Goal: Obtain resource: Download file/media

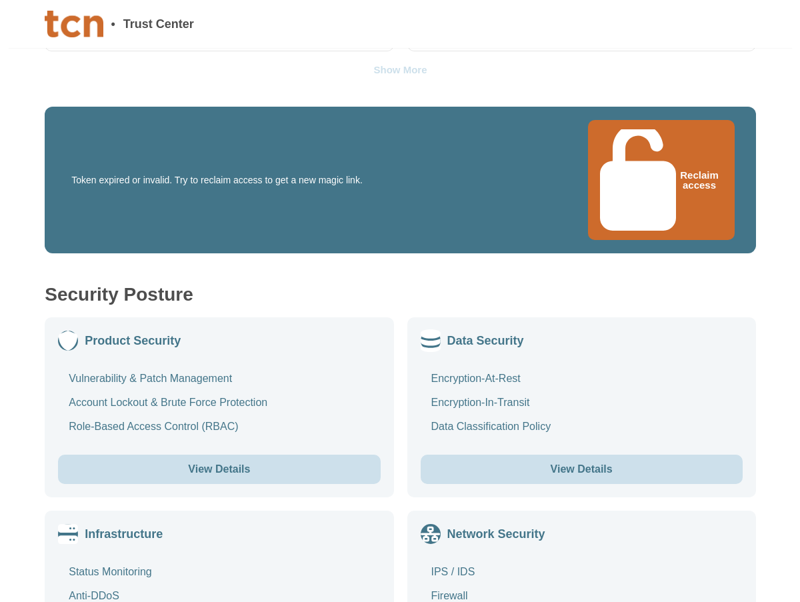
scroll to position [667, 0]
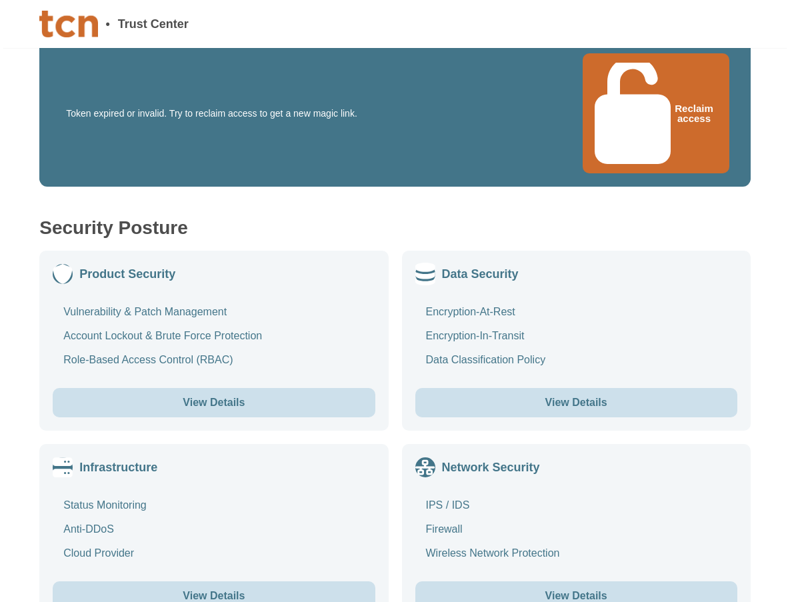
click at [579, 388] on button "View Details" at bounding box center [576, 402] width 322 height 29
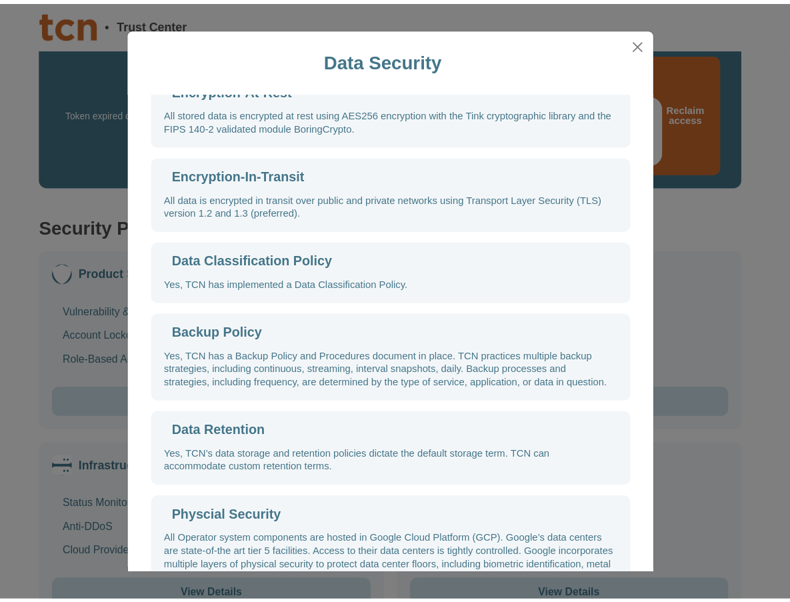
scroll to position [0, 0]
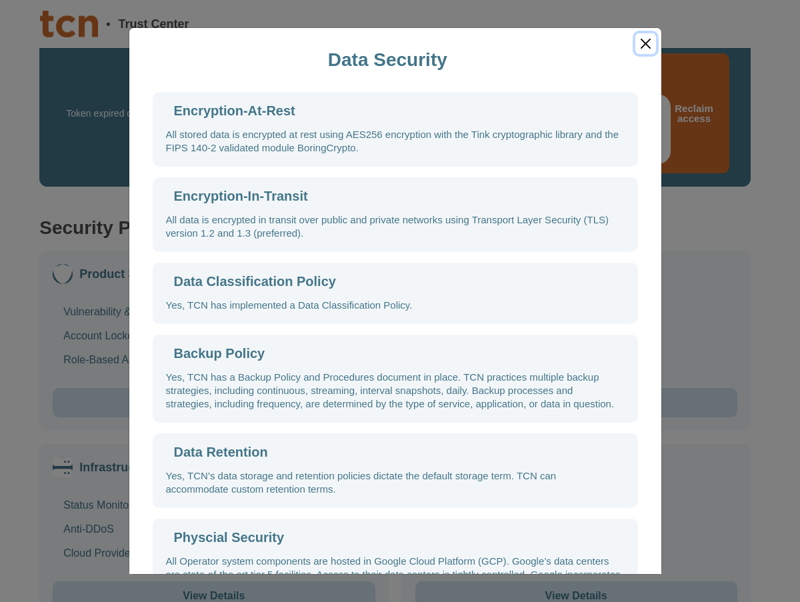
click at [647, 43] on button "Close" at bounding box center [645, 43] width 20 height 21
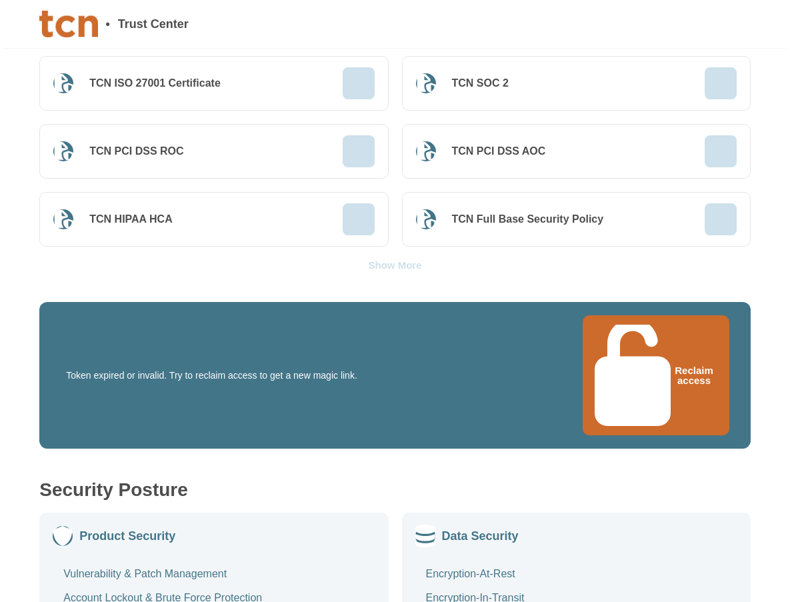
scroll to position [400, 0]
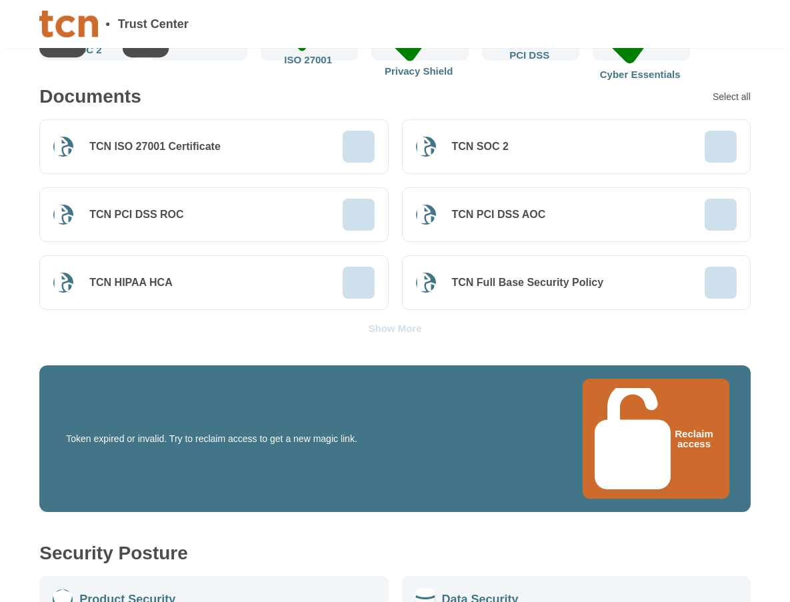
scroll to position [333, 0]
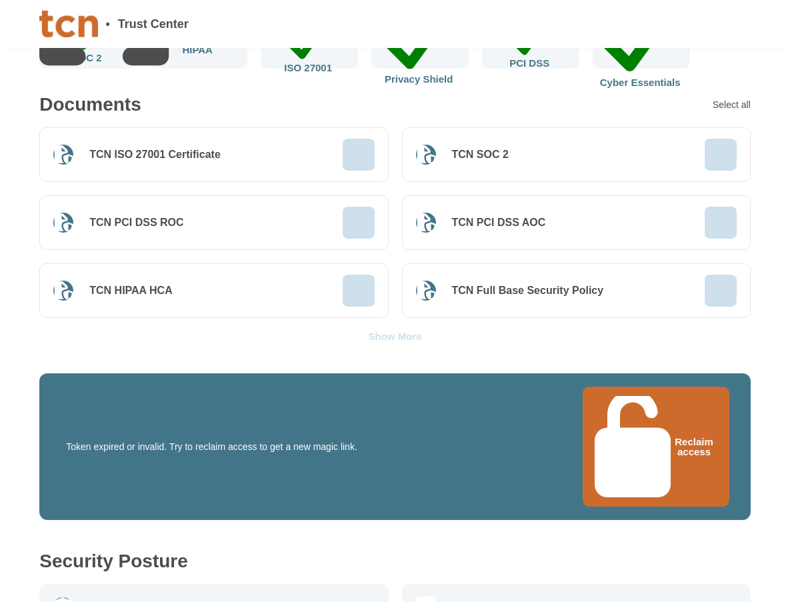
click at [653, 399] on button "Reclaim access" at bounding box center [656, 447] width 147 height 121
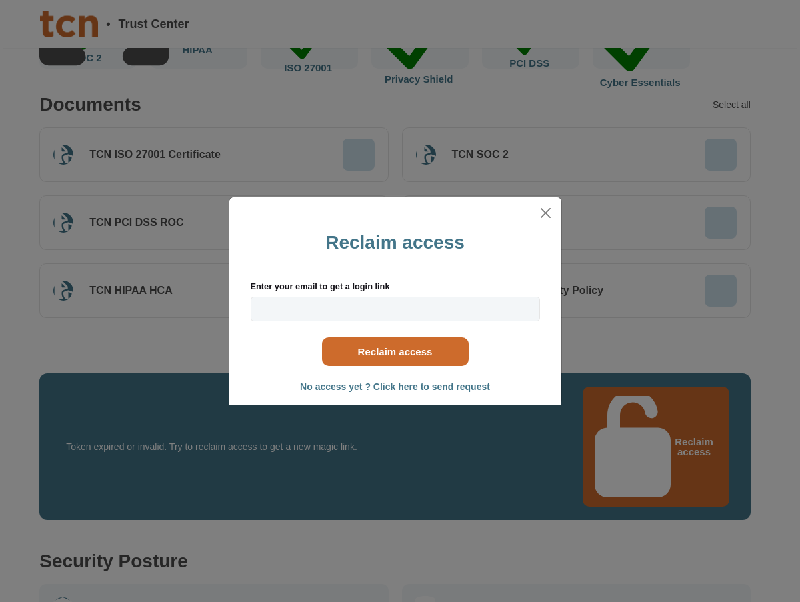
click at [345, 306] on input "Enter your email to get a login link" at bounding box center [395, 309] width 289 height 25
type input "Jeff.Butler1@hcahealthcare.com"
click at [379, 347] on button "Reclaim access" at bounding box center [395, 351] width 147 height 29
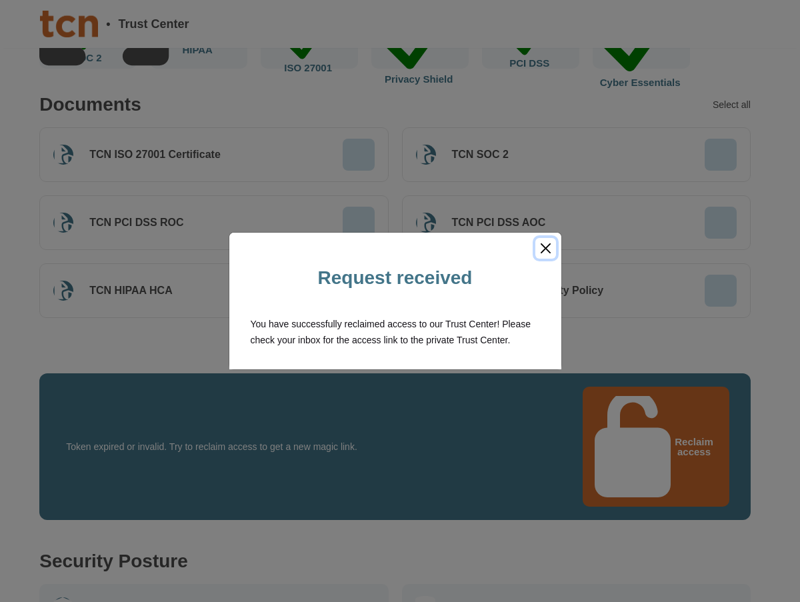
click at [545, 247] on button "Close" at bounding box center [545, 248] width 21 height 21
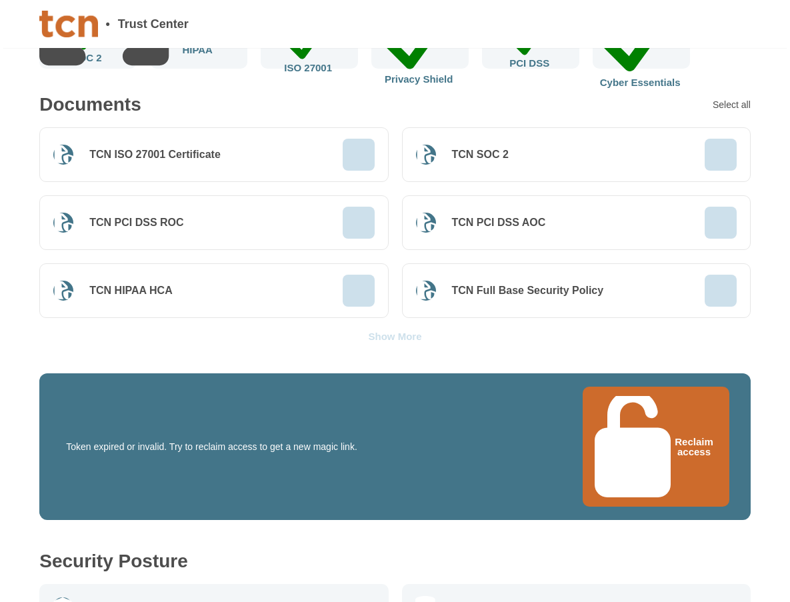
click at [413, 97] on div "Documents Select all" at bounding box center [394, 104] width 711 height 19
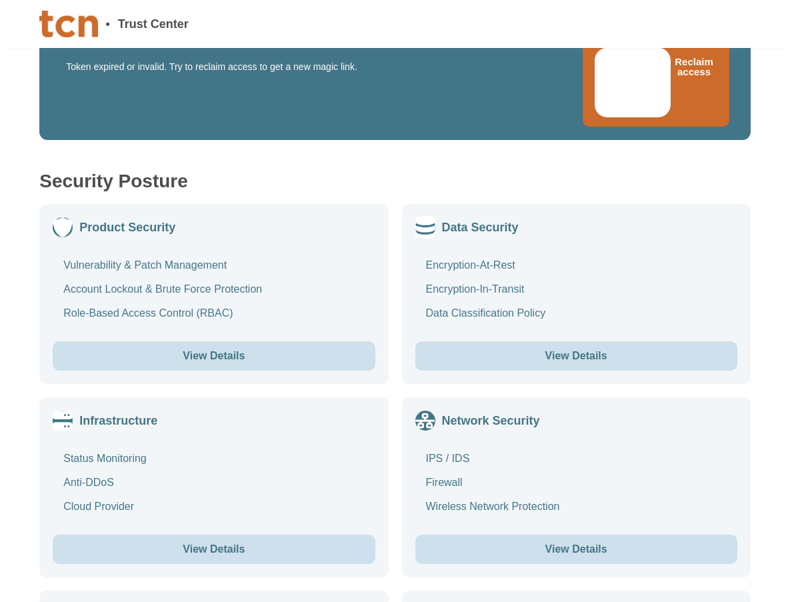
scroll to position [733, 0]
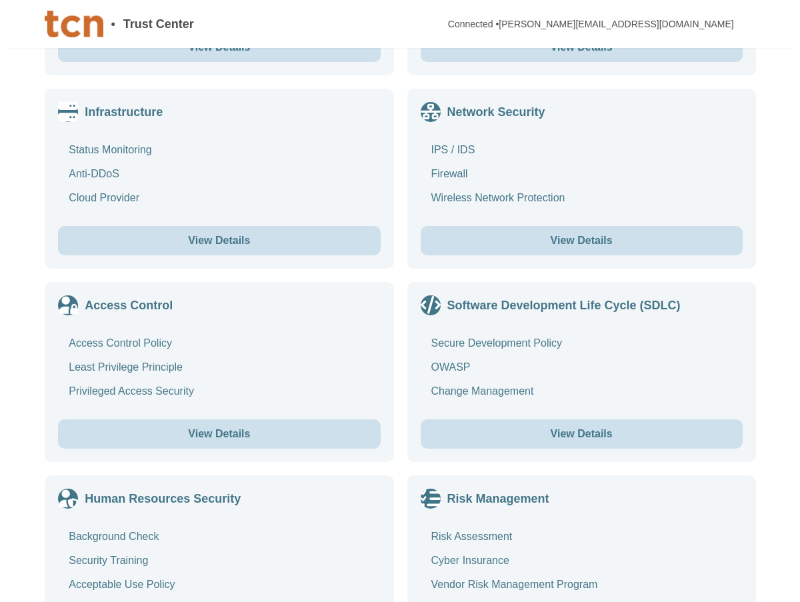
scroll to position [867, 0]
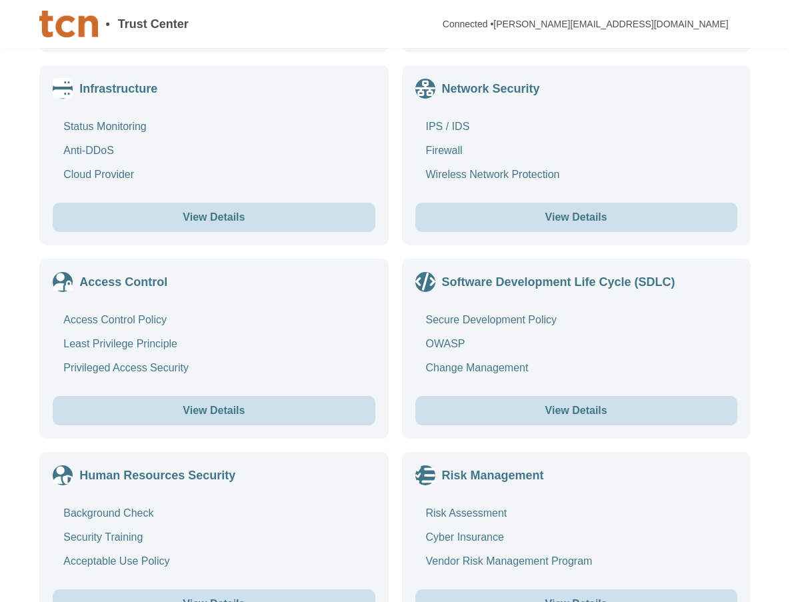
click at [205, 415] on button "View Details" at bounding box center [214, 410] width 322 height 29
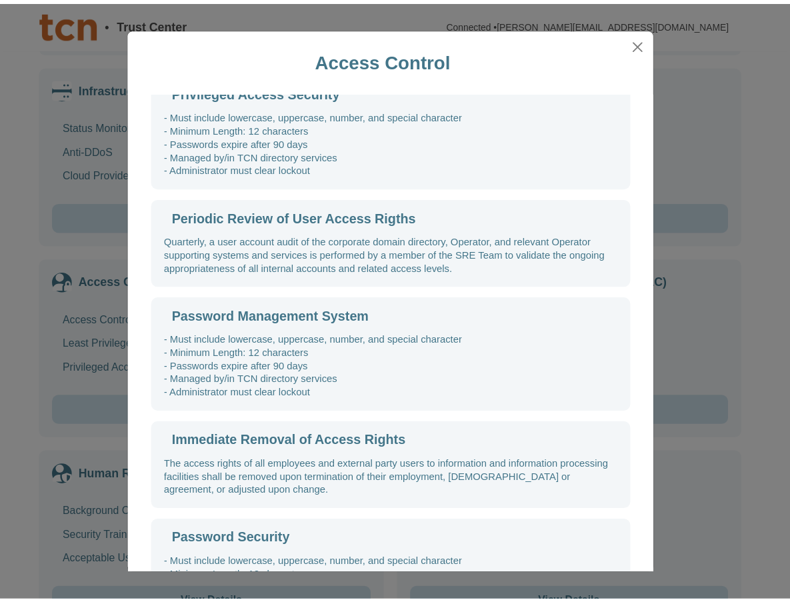
scroll to position [0, 0]
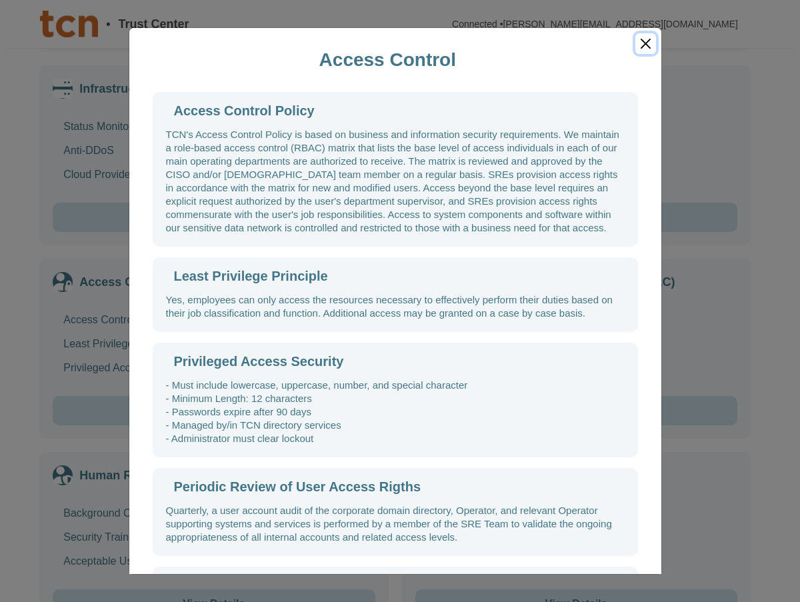
click at [646, 45] on button "Close" at bounding box center [645, 43] width 20 height 21
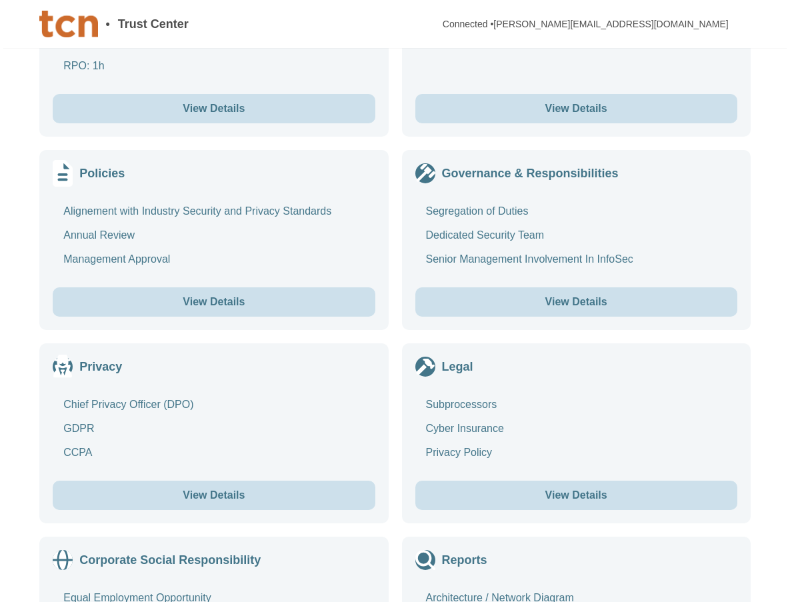
scroll to position [1744, 0]
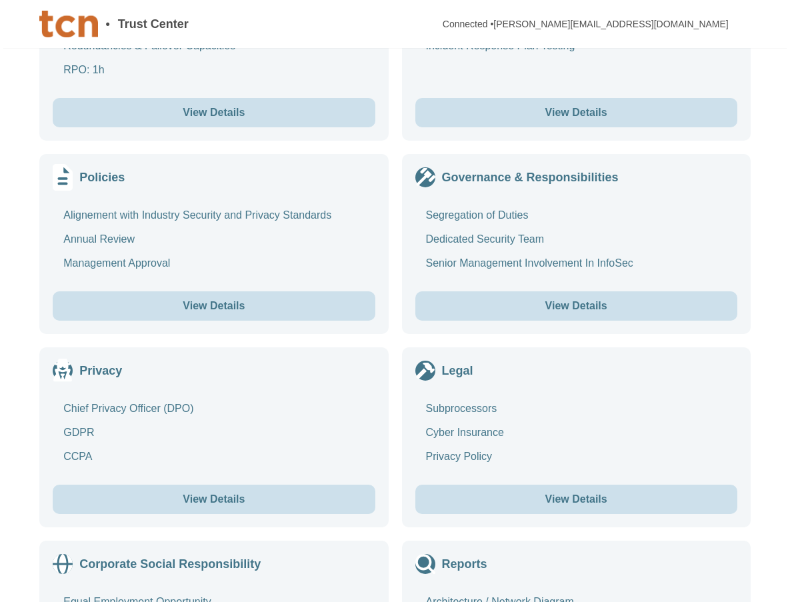
click at [209, 505] on button "View Details" at bounding box center [214, 499] width 322 height 29
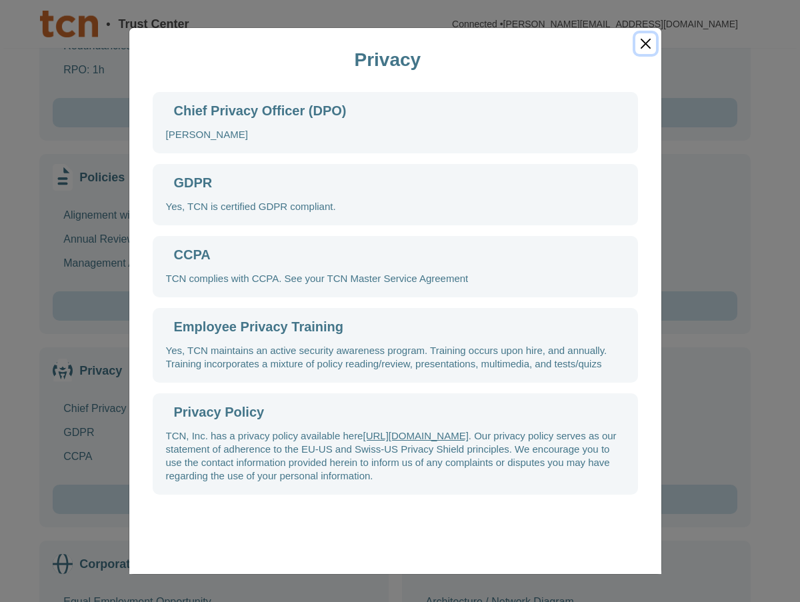
click at [653, 47] on button "Close" at bounding box center [645, 43] width 20 height 21
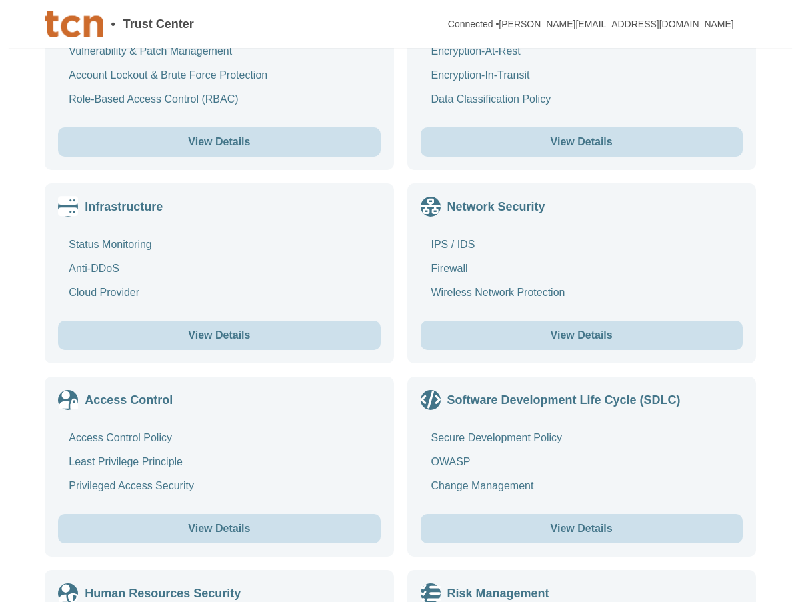
scroll to position [745, 0]
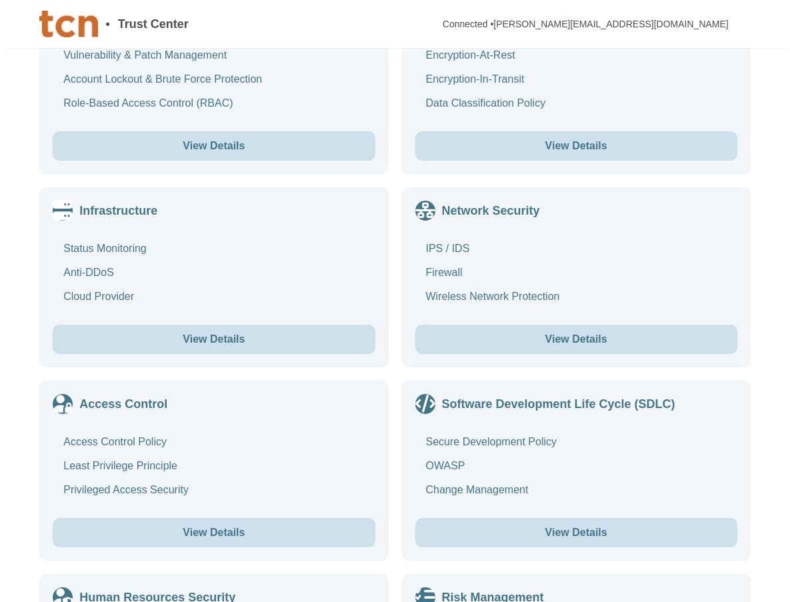
click at [193, 533] on button "View Details" at bounding box center [214, 532] width 322 height 29
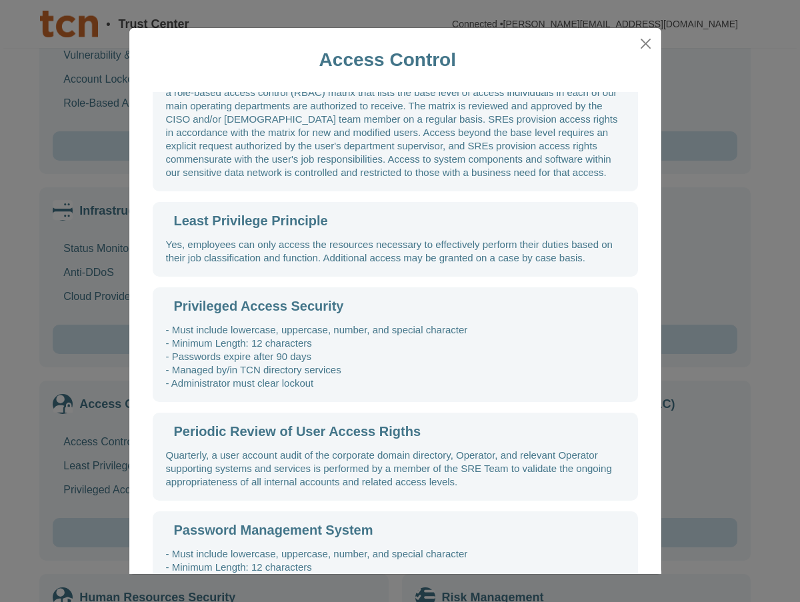
scroll to position [0, 0]
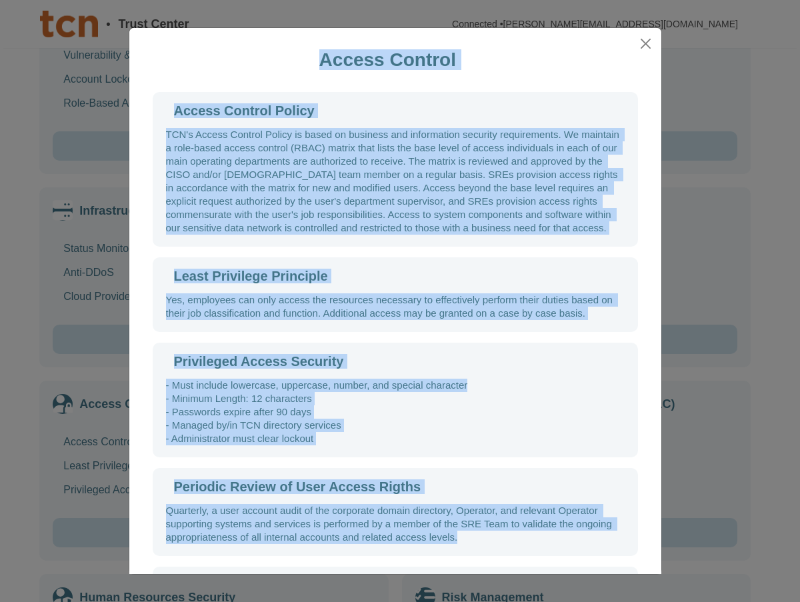
drag, startPoint x: 322, startPoint y: 64, endPoint x: 642, endPoint y: 557, distance: 587.4
click at [642, 557] on div "Access Control Access Control Policy TCN's Access Control Policy is based on bu…" at bounding box center [395, 300] width 533 height 547
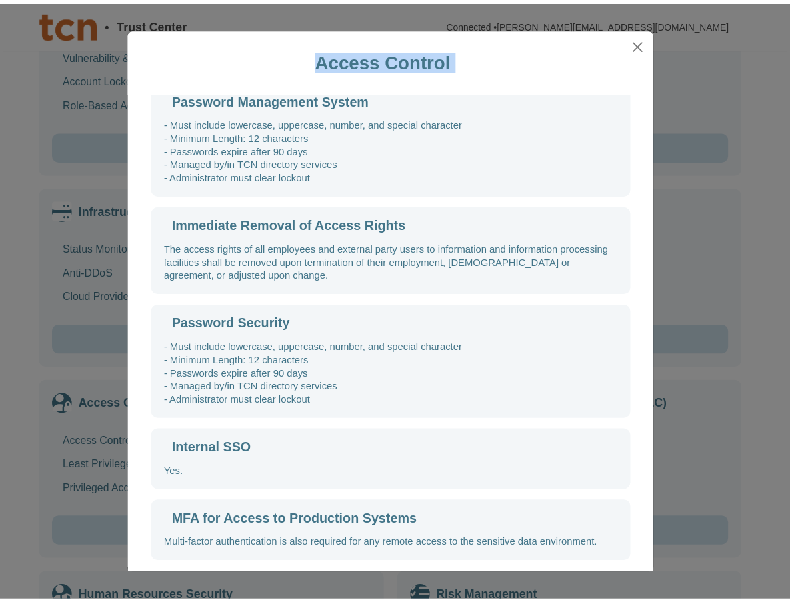
scroll to position [492, 0]
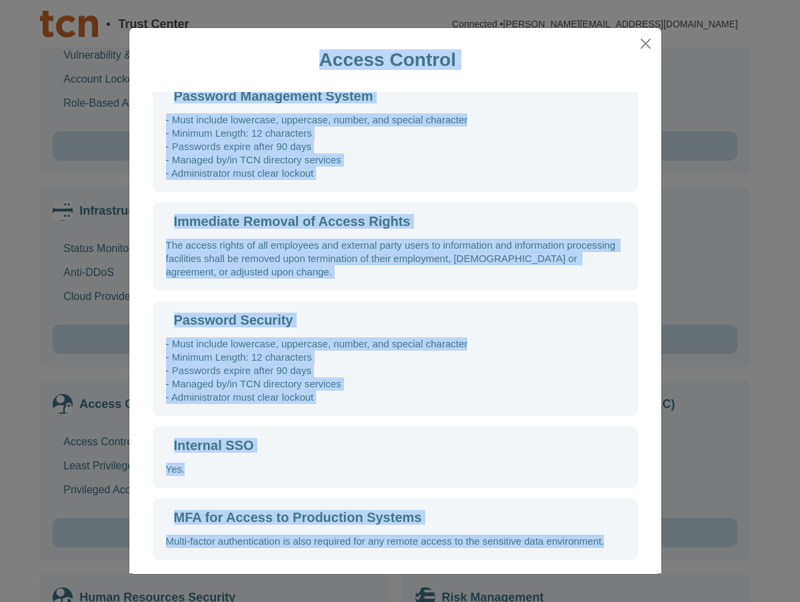
click at [610, 542] on div "MFA for Access to Production Systems Multi-factor authentication is also requir…" at bounding box center [395, 529] width 485 height 61
copy div "Access Control Access Control Policy TCN's Access Control Policy is based on bu…"
click at [365, 309] on div "Password Security - Must include lowercase, uppercase, number, and special char…" at bounding box center [395, 358] width 485 height 115
click at [646, 332] on div "Access Control Policy TCN's Access Control Policy is based on business and info…" at bounding box center [395, 332] width 532 height 481
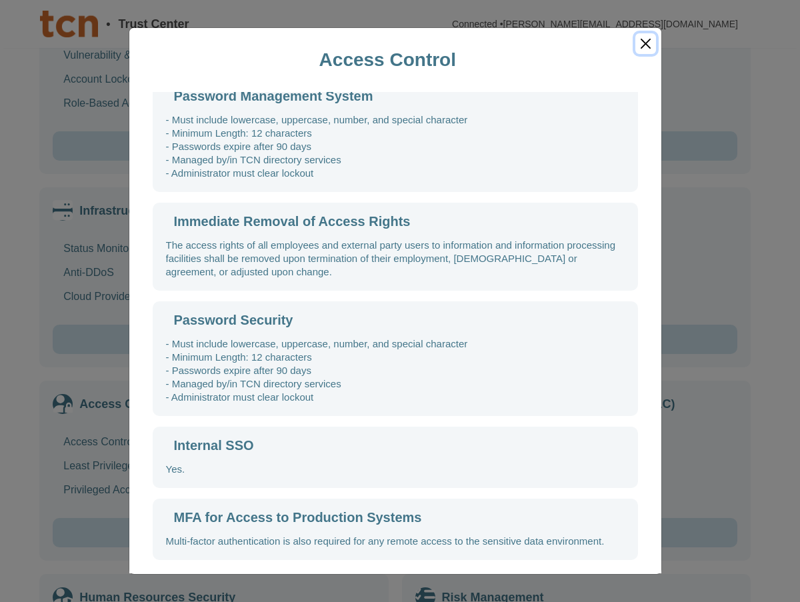
click at [649, 44] on button "Close" at bounding box center [645, 43] width 20 height 21
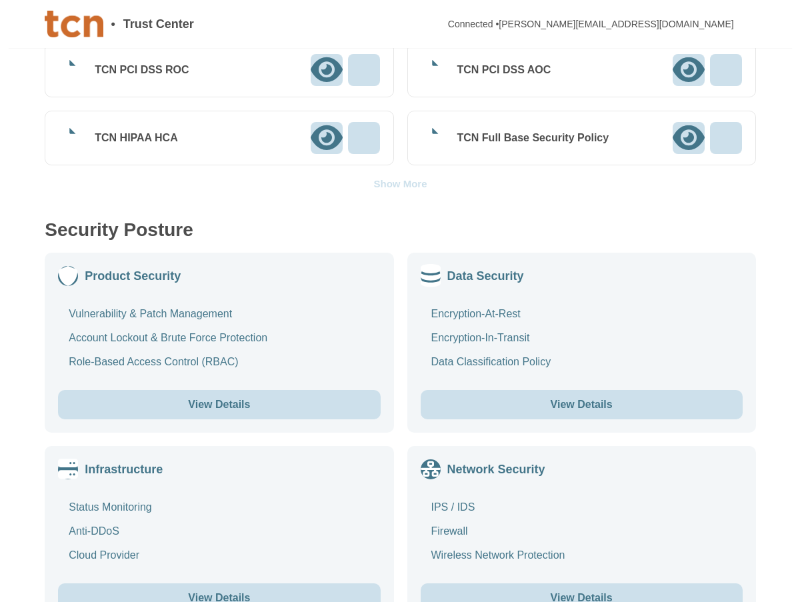
scroll to position [478, 0]
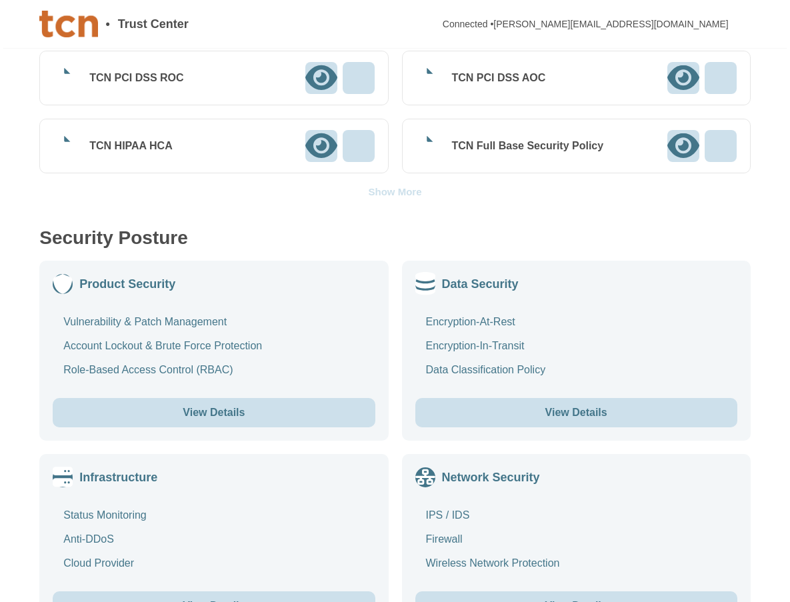
click at [562, 411] on button "View Details" at bounding box center [576, 412] width 322 height 29
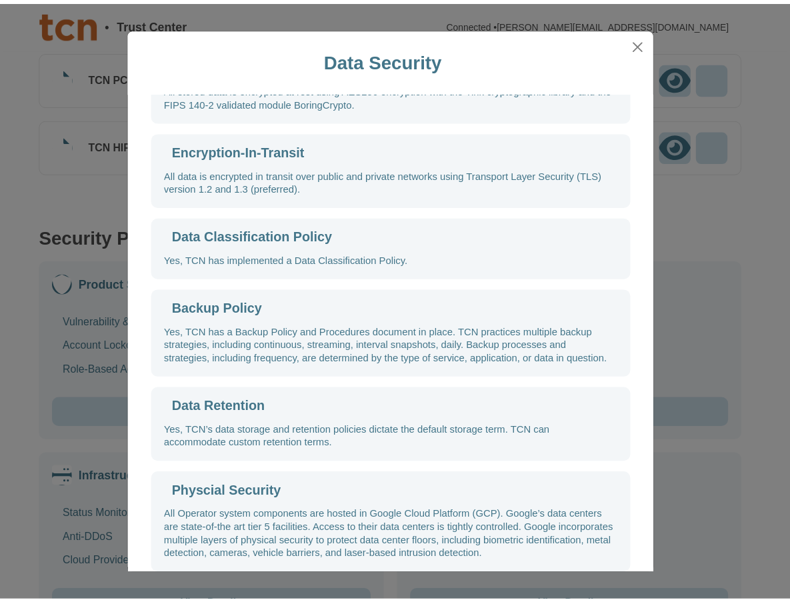
scroll to position [61, 0]
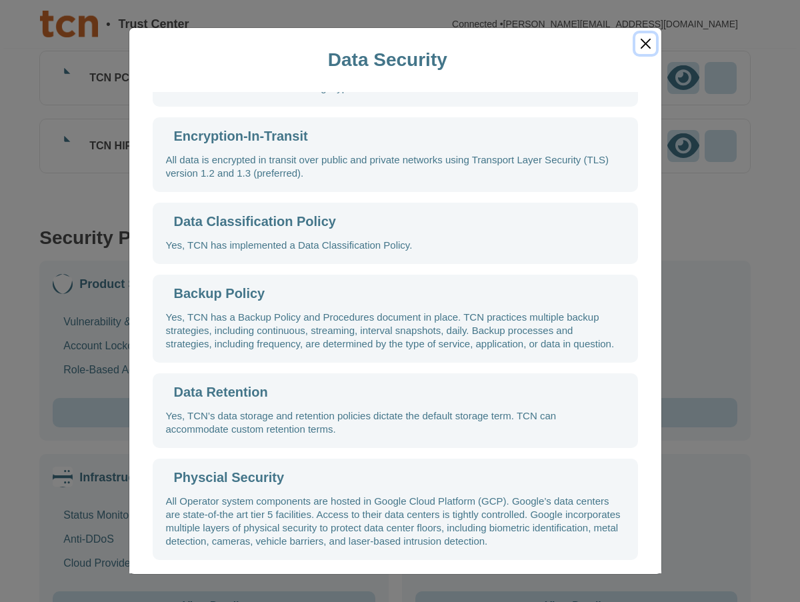
click at [643, 45] on button "Close" at bounding box center [645, 43] width 20 height 21
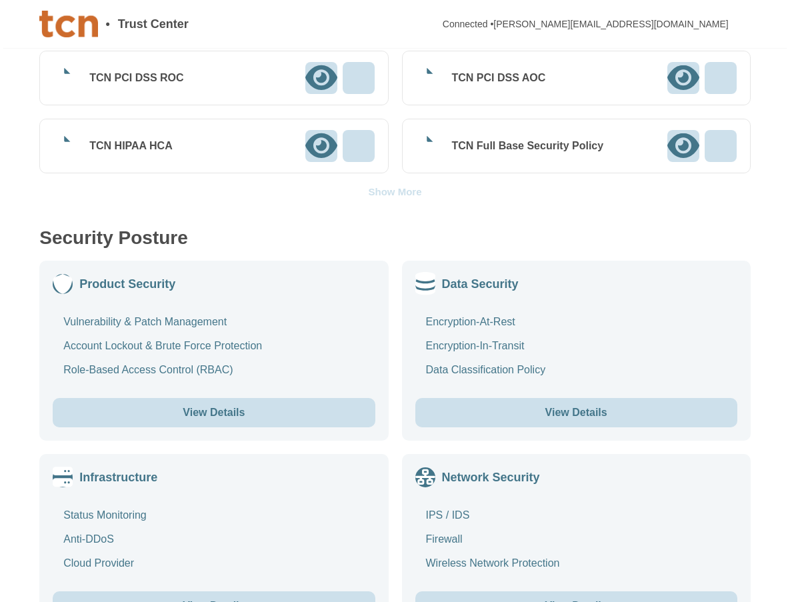
click at [203, 413] on button "View Details" at bounding box center [214, 412] width 322 height 29
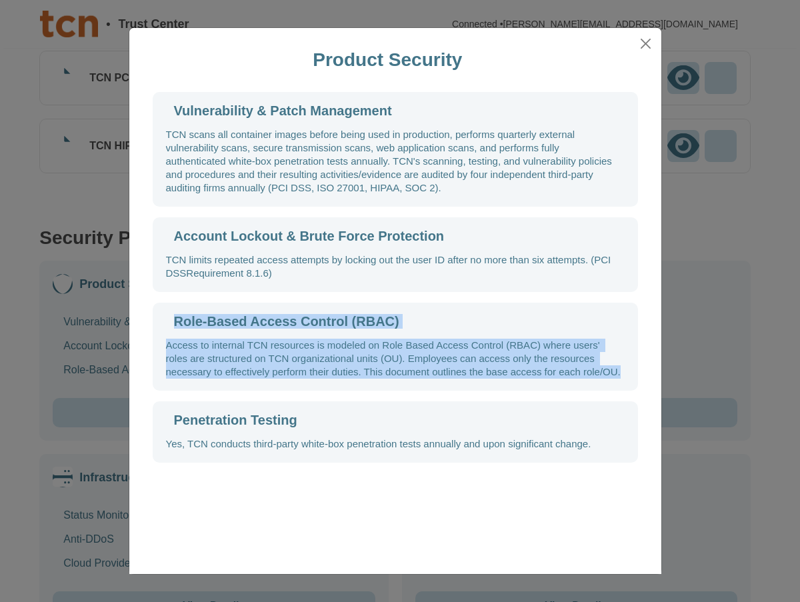
drag, startPoint x: 192, startPoint y: 325, endPoint x: 592, endPoint y: 382, distance: 404.0
click at [592, 382] on div "Role-Based Access Control (RBAC) Access to internal TCN resources is modeled on…" at bounding box center [395, 347] width 485 height 88
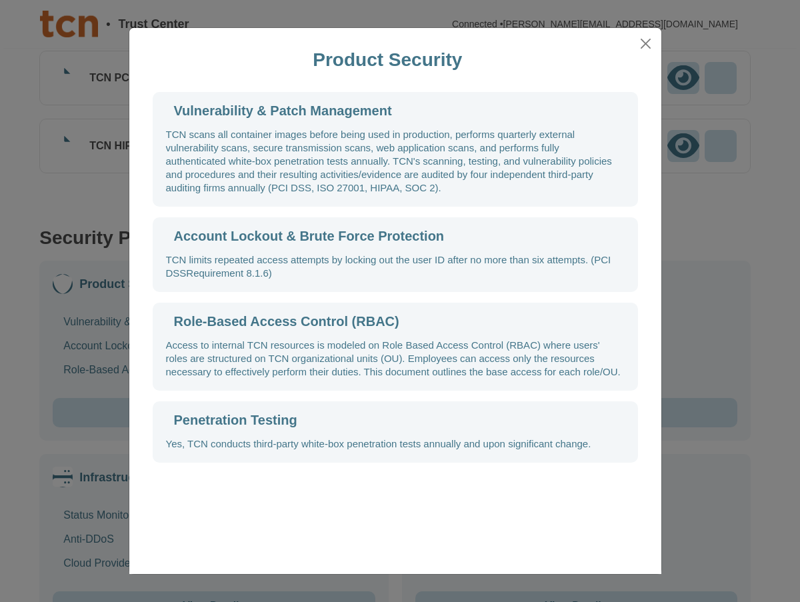
click at [339, 493] on div "Vulnerability & Patch Management TCN scans all container images before being us…" at bounding box center [395, 332] width 532 height 481
click at [648, 36] on button "Close" at bounding box center [645, 43] width 20 height 21
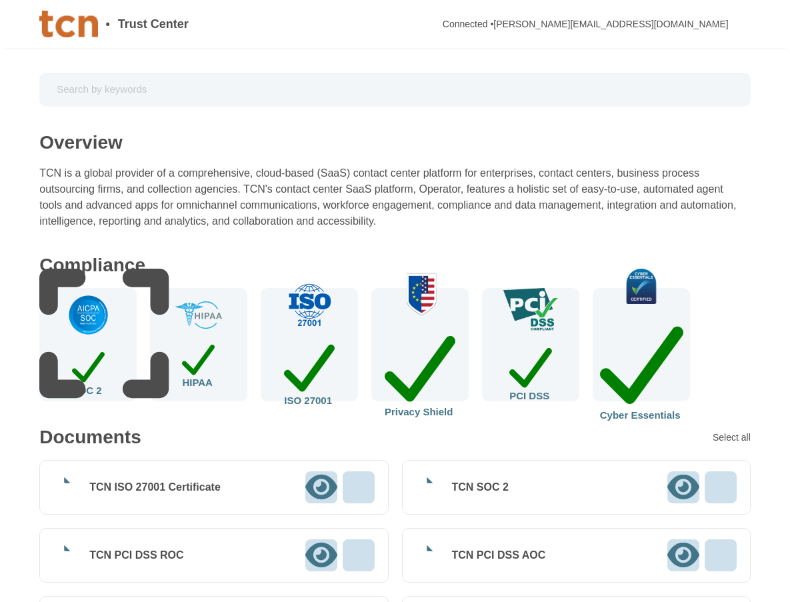
scroll to position [0, 0]
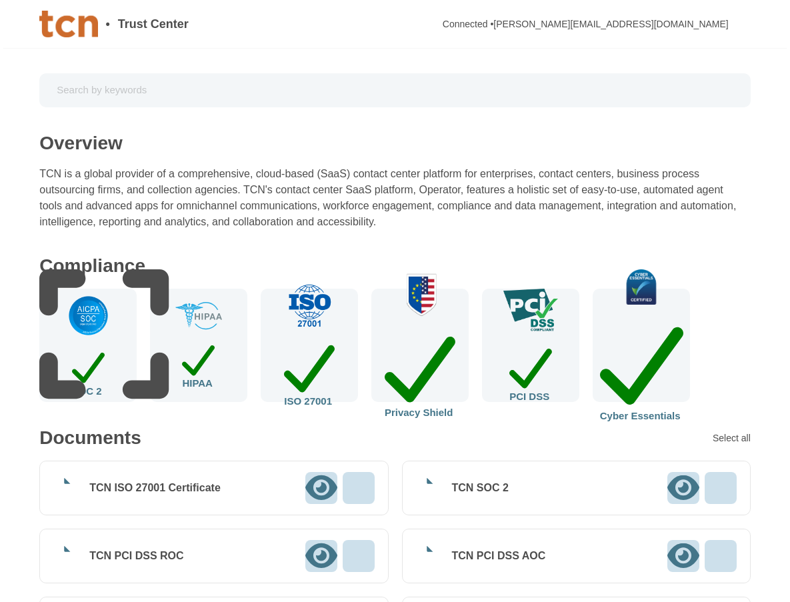
click at [274, 92] on input "text" at bounding box center [395, 90] width 693 height 23
type input "multi-tenant"
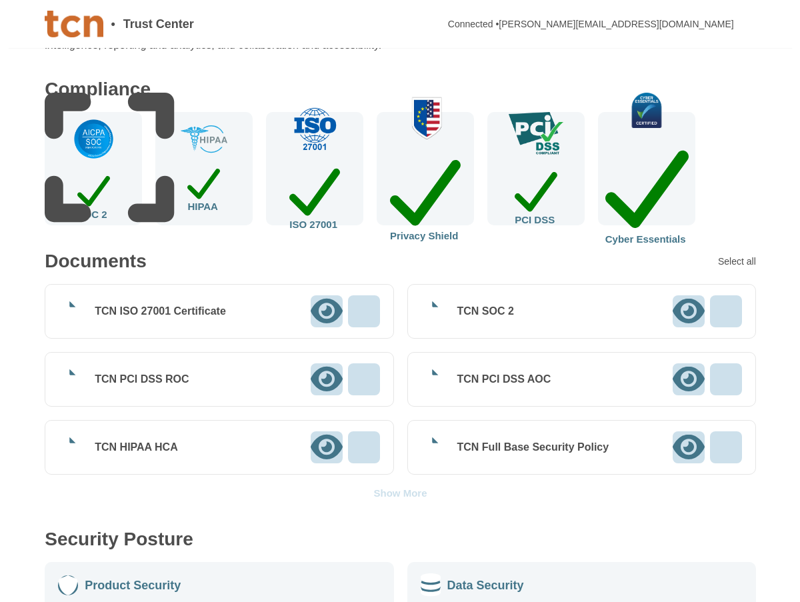
scroll to position [200, 0]
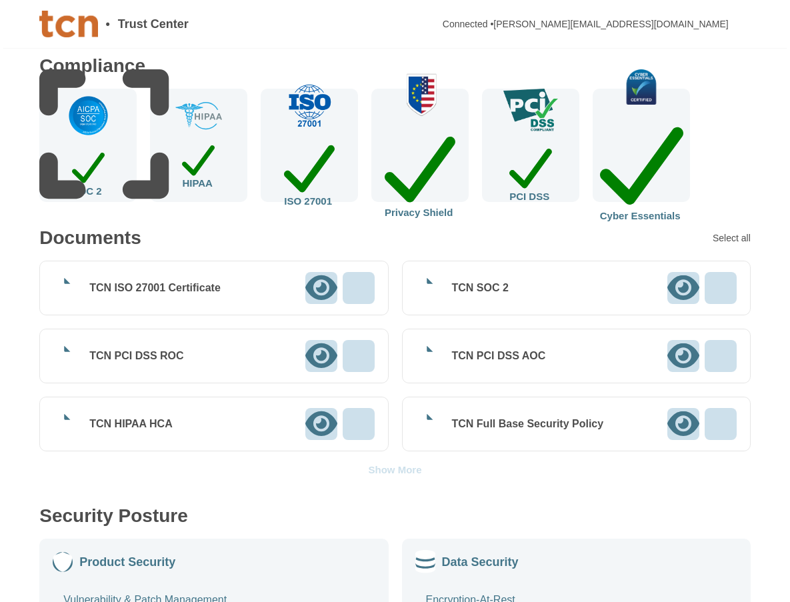
click at [418, 116] on img at bounding box center [420, 94] width 63 height 43
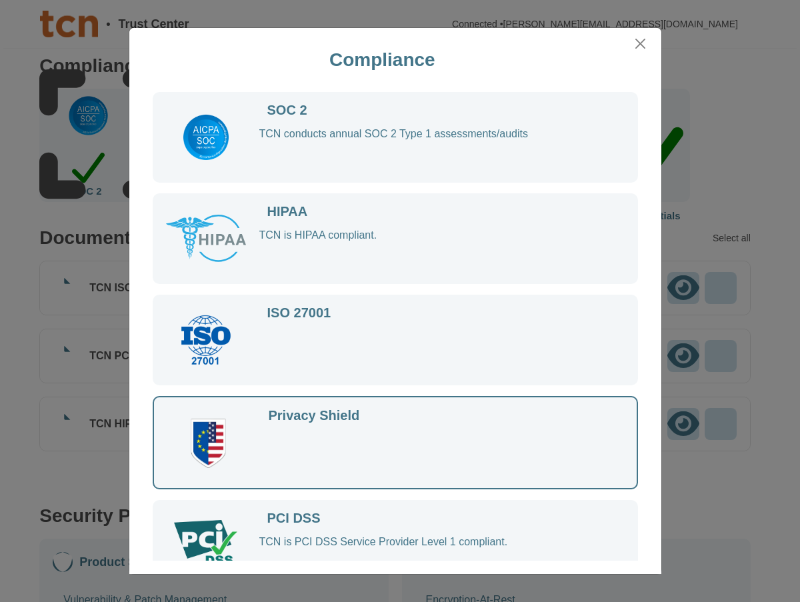
scroll to position [131, 0]
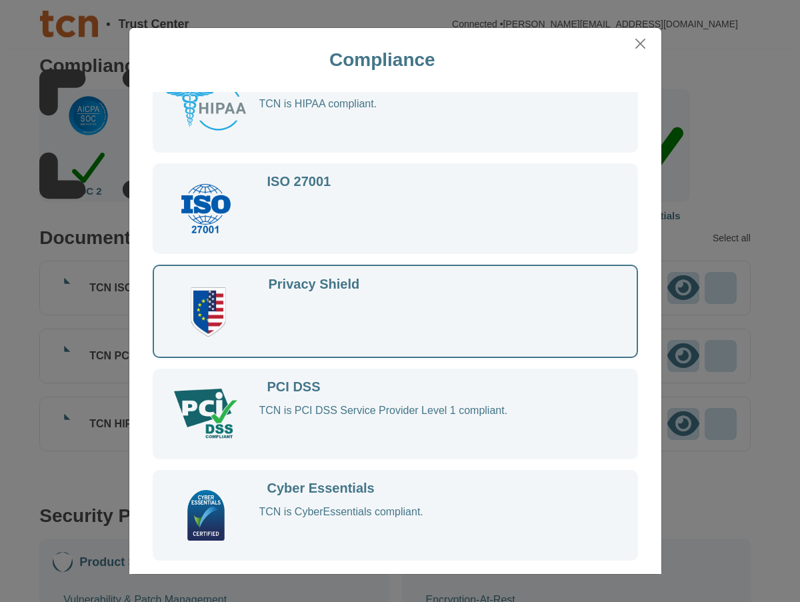
click at [401, 321] on div at bounding box center [436, 322] width 350 height 43
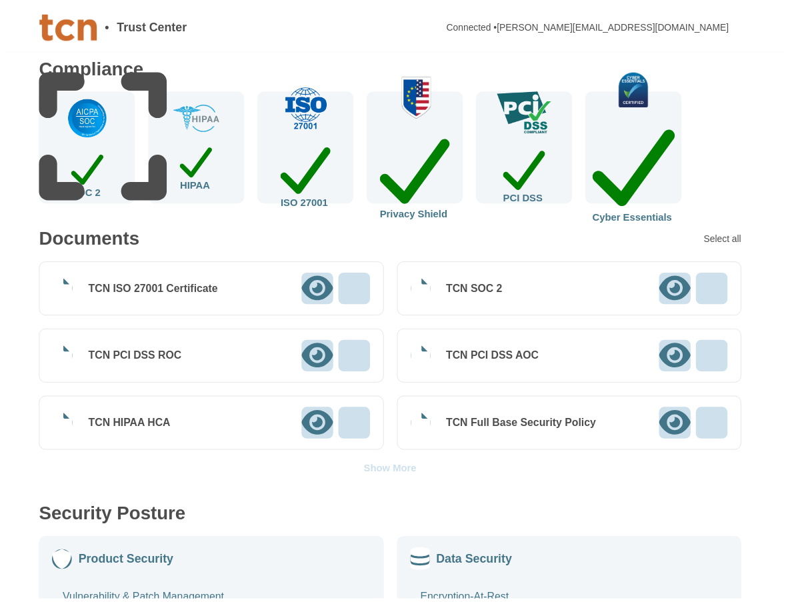
scroll to position [129, 0]
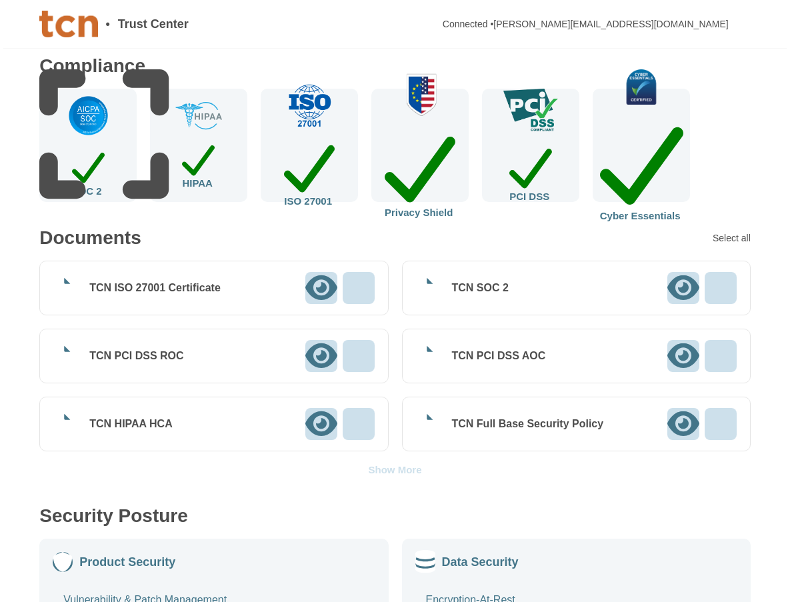
click at [395, 469] on div "Show More" at bounding box center [394, 470] width 53 height 10
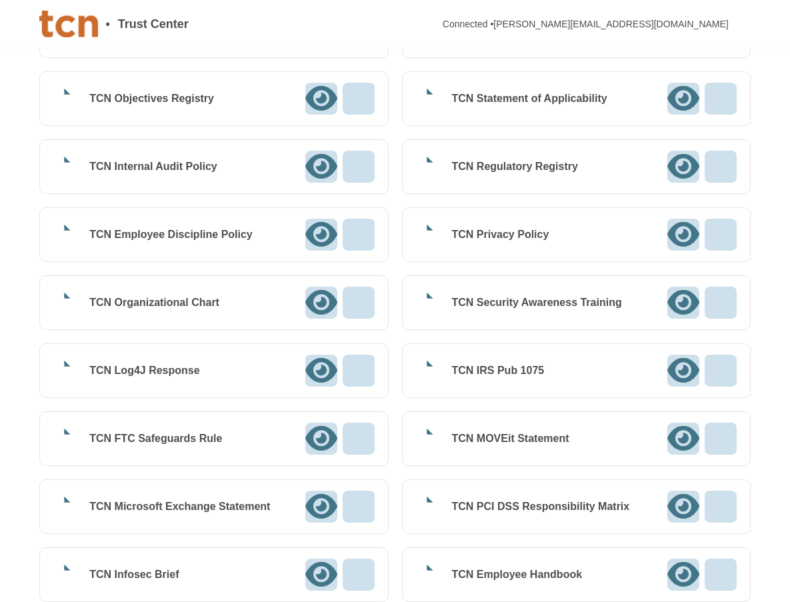
scroll to position [1000, 0]
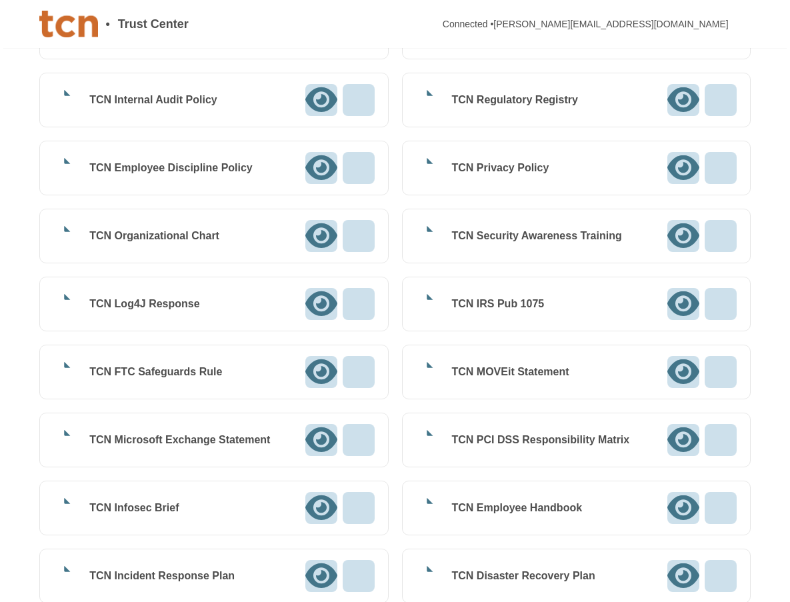
click at [174, 236] on div "TCN Organizational Chart" at bounding box center [154, 235] width 130 height 13
click at [316, 235] on icon at bounding box center [321, 235] width 32 height 25
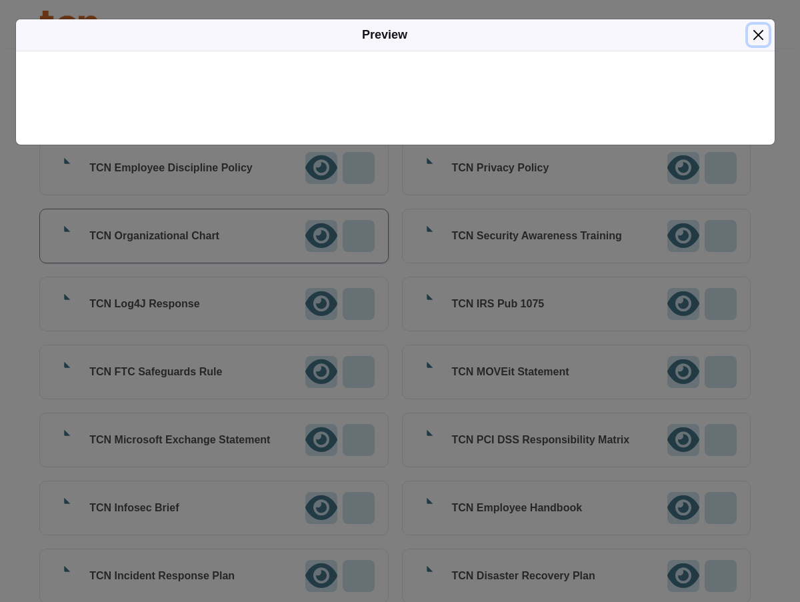
click at [756, 33] on button "Close" at bounding box center [758, 35] width 21 height 21
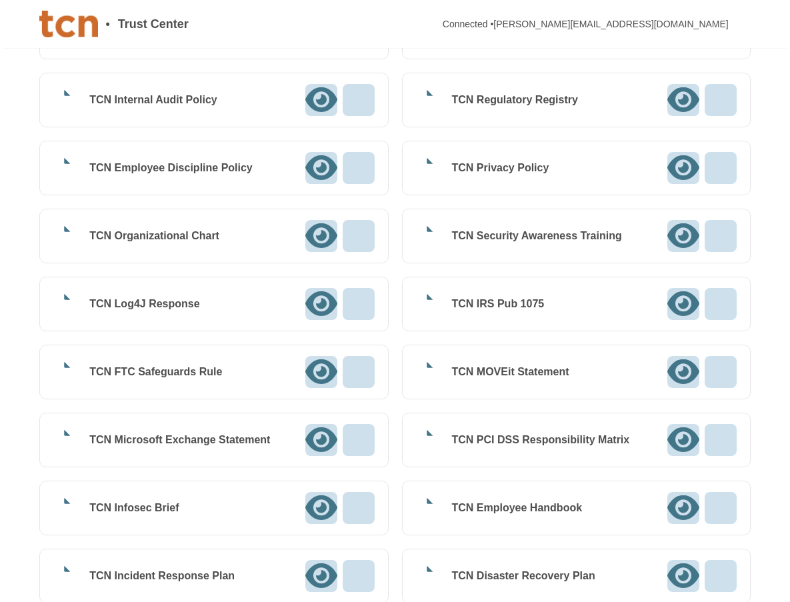
click at [356, 230] on div "Download" at bounding box center [359, 236] width 32 height 32
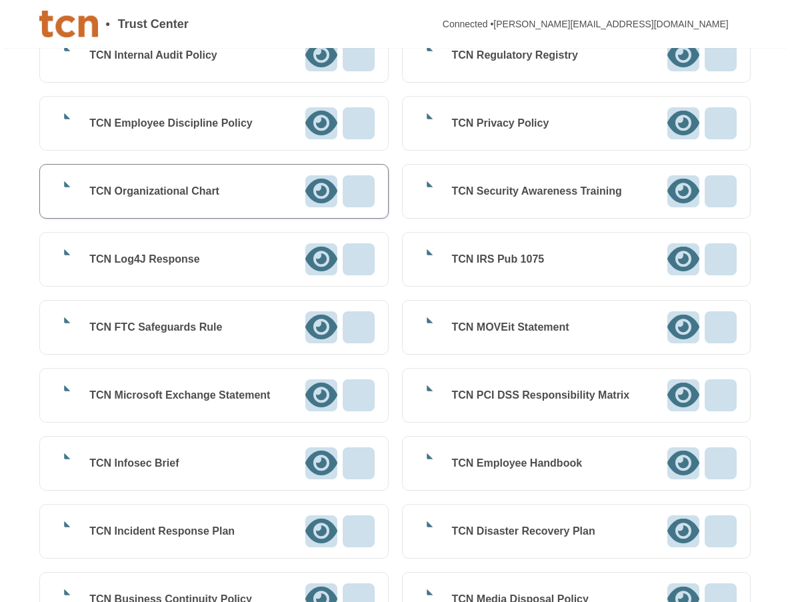
scroll to position [1066, 0]
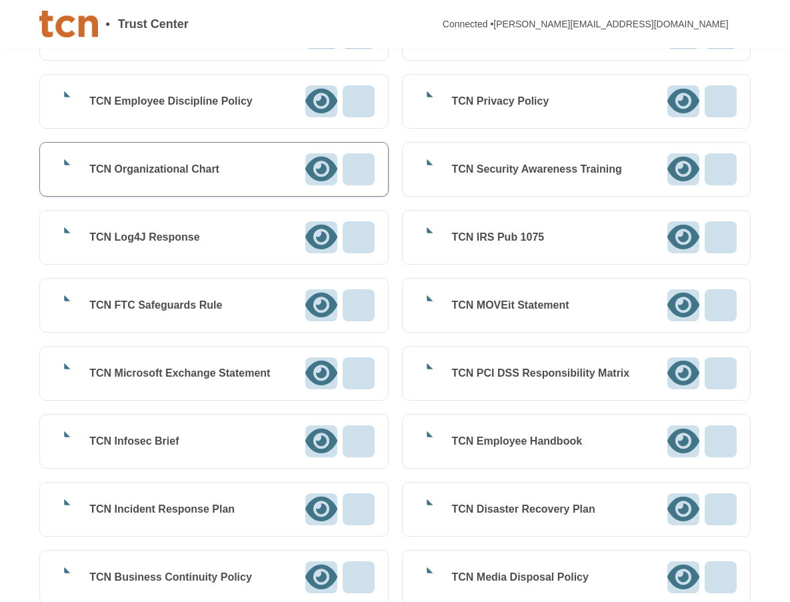
click at [397, 197] on div "TCN ISO 27001 Certificate Download TCN SOC 2 Download TCN PCI DSS ROC Download …" at bounding box center [394, 475] width 711 height 2162
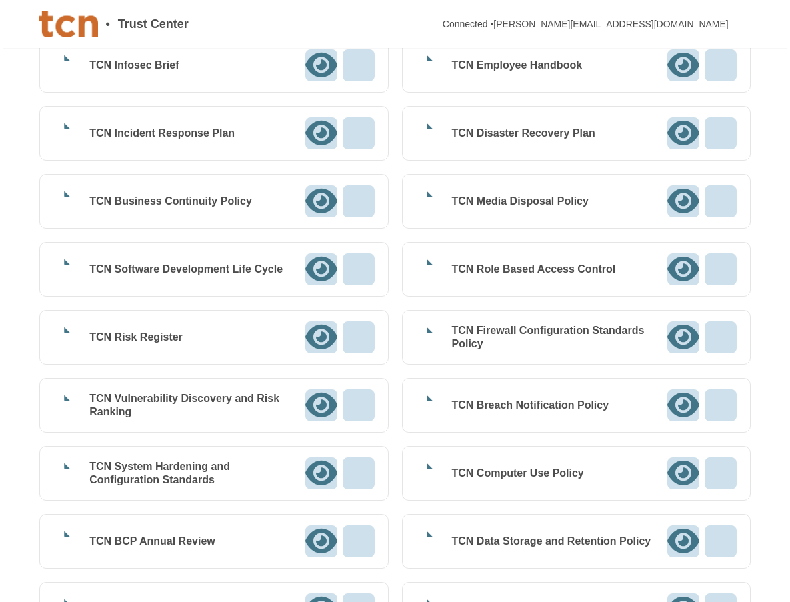
scroll to position [1466, 0]
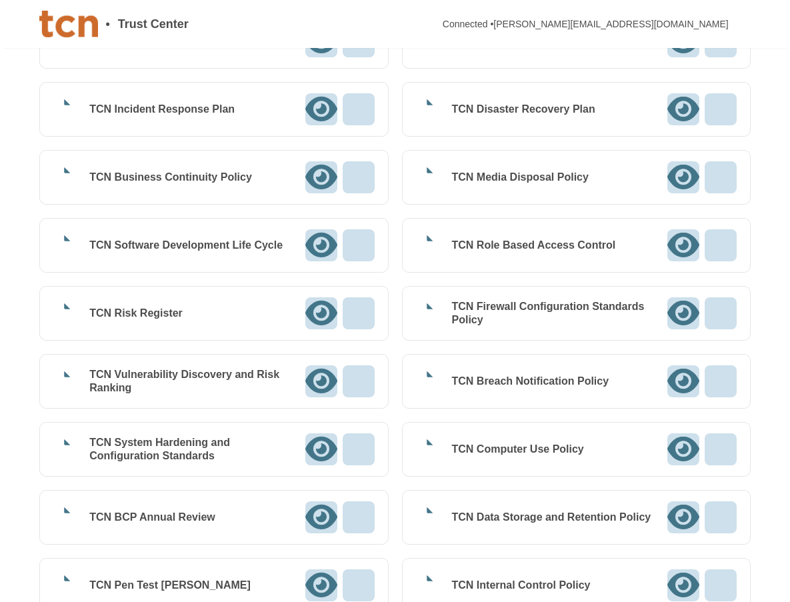
click at [447, 21] on div "• Trust Center Connected • jeff.butler1@hcahealthcare.com" at bounding box center [394, 24] width 711 height 48
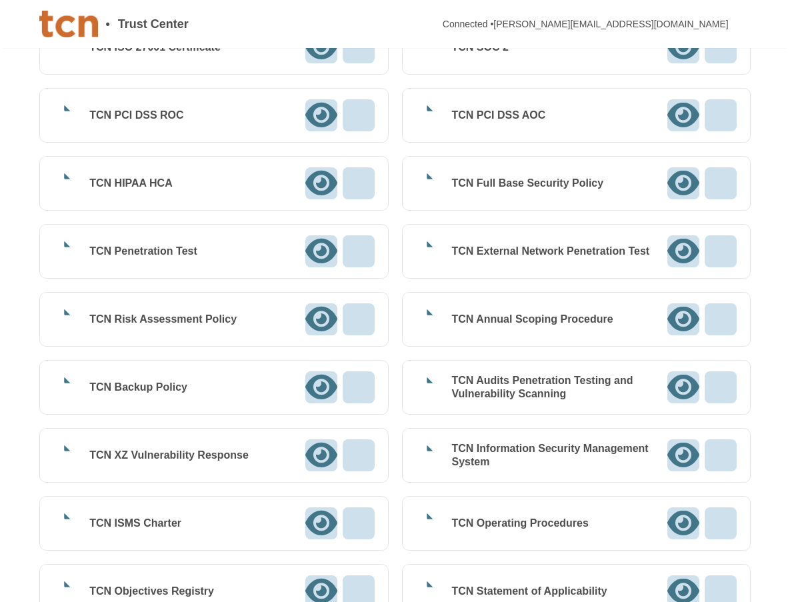
scroll to position [464, 0]
